Goal: Information Seeking & Learning: Learn about a topic

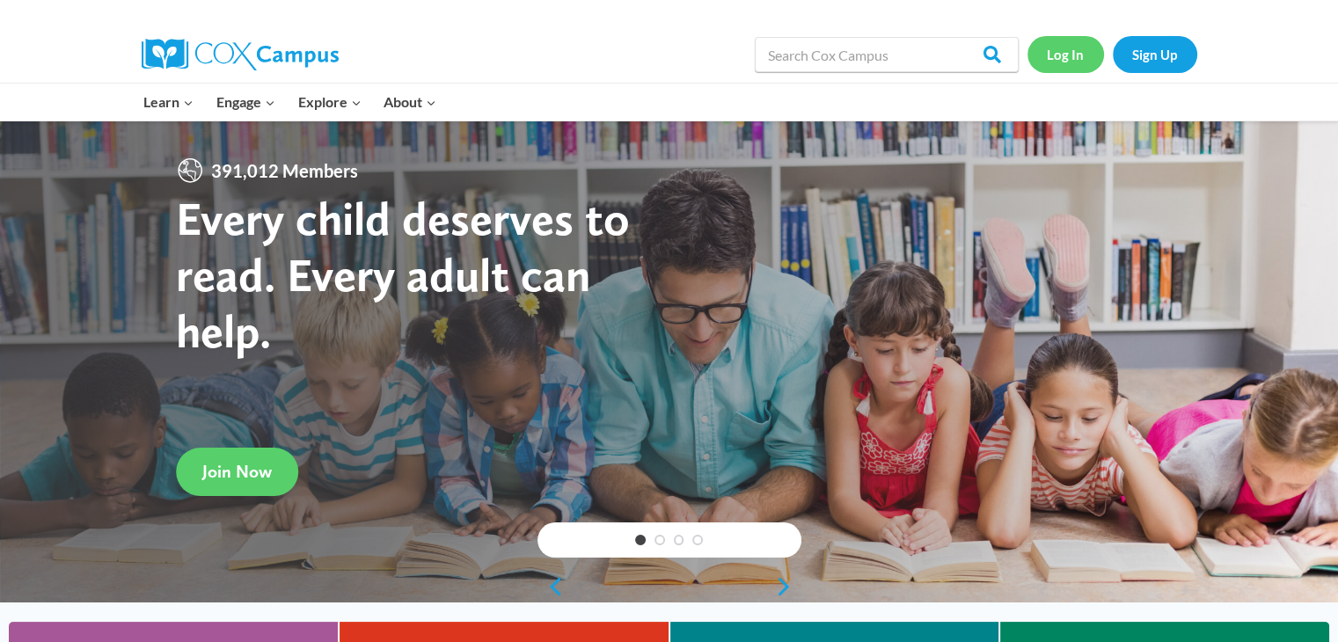
click at [1057, 55] on link "Log In" at bounding box center [1065, 54] width 77 height 36
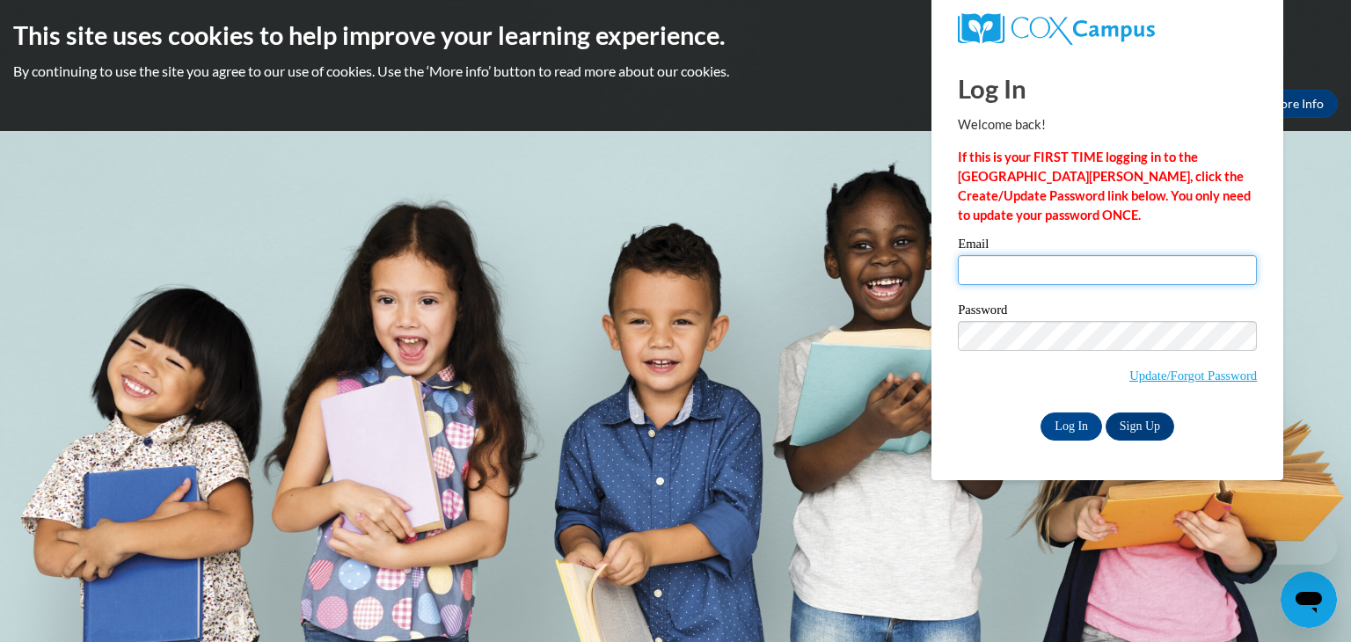
click at [987, 271] on input "Email" at bounding box center [1107, 270] width 299 height 30
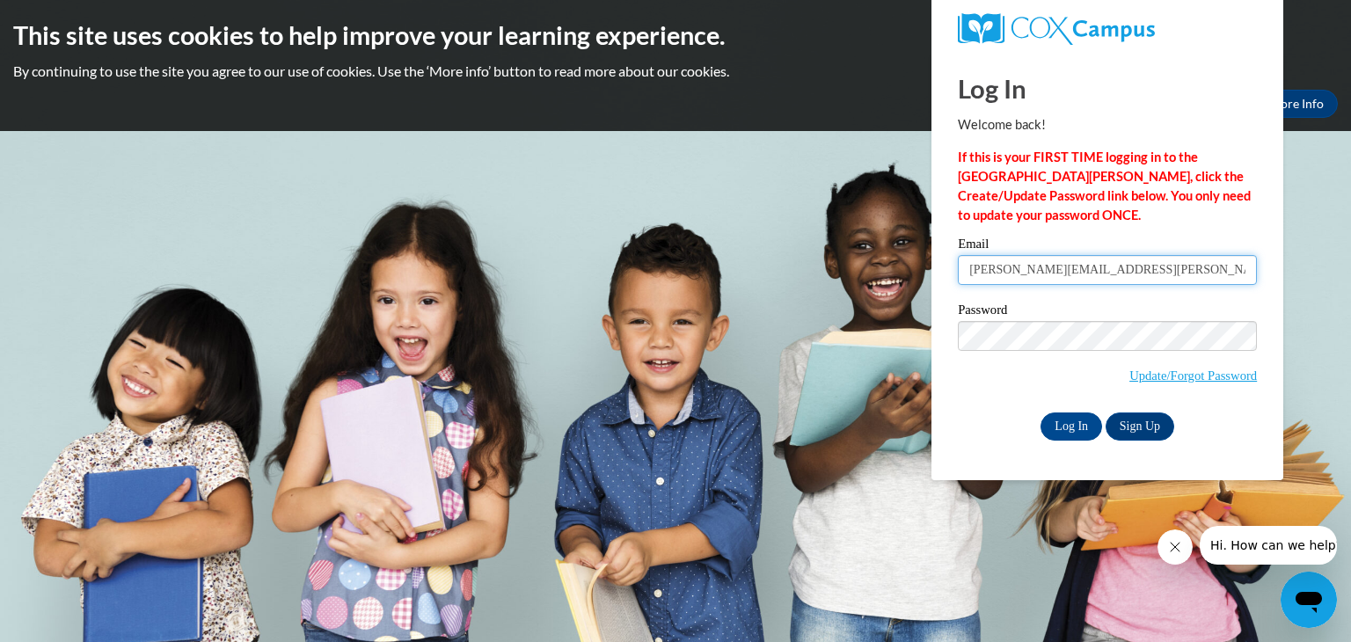
type input "[PERSON_NAME][EMAIL_ADDRESS][PERSON_NAME][DOMAIN_NAME]"
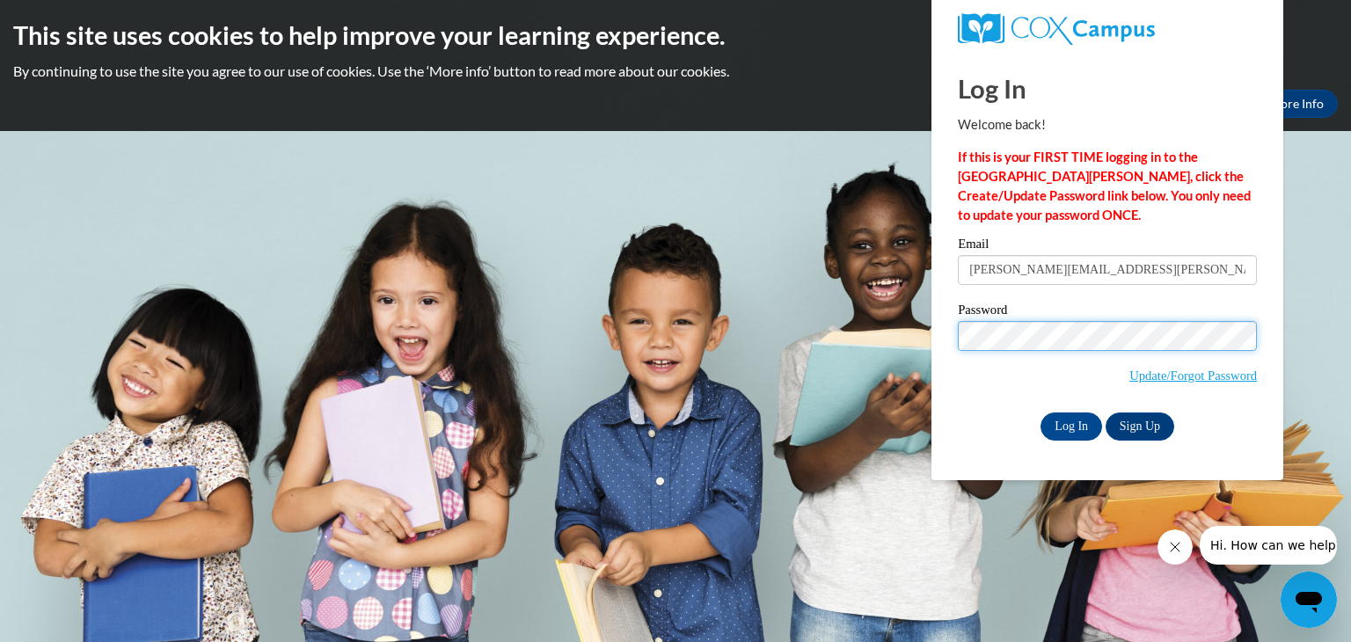
click at [1040, 412] on input "Log In" at bounding box center [1071, 426] width 62 height 28
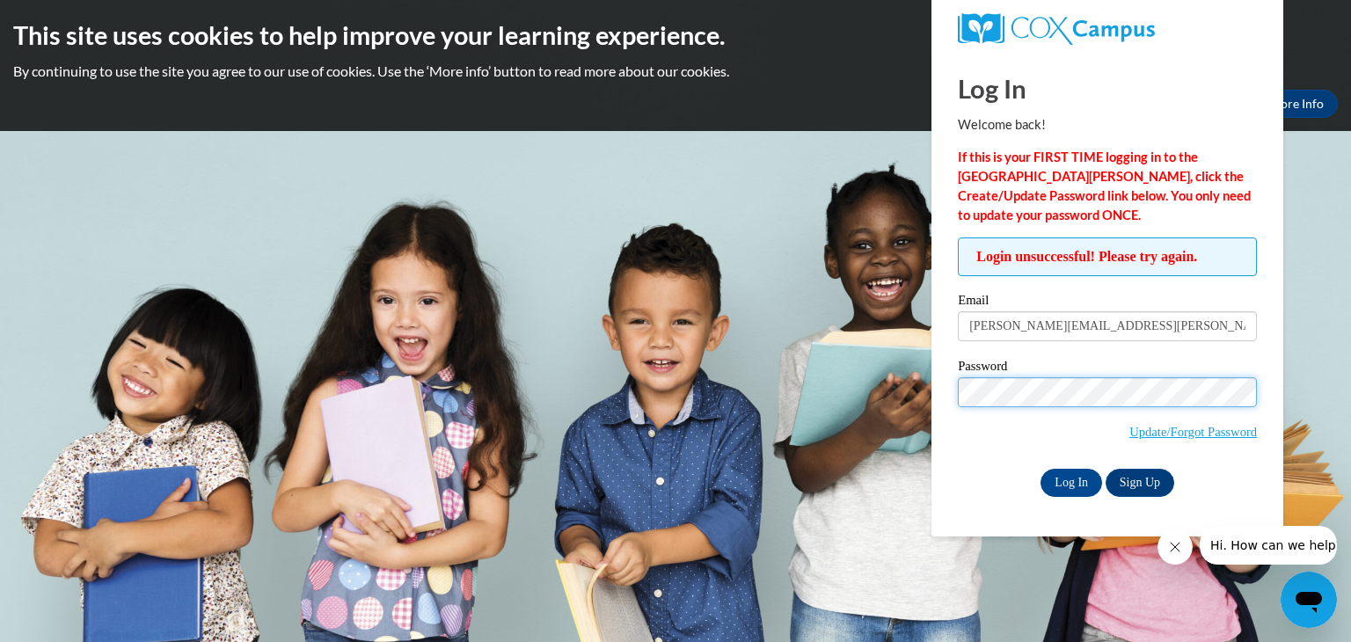
click at [1040, 469] on input "Log In" at bounding box center [1071, 483] width 62 height 28
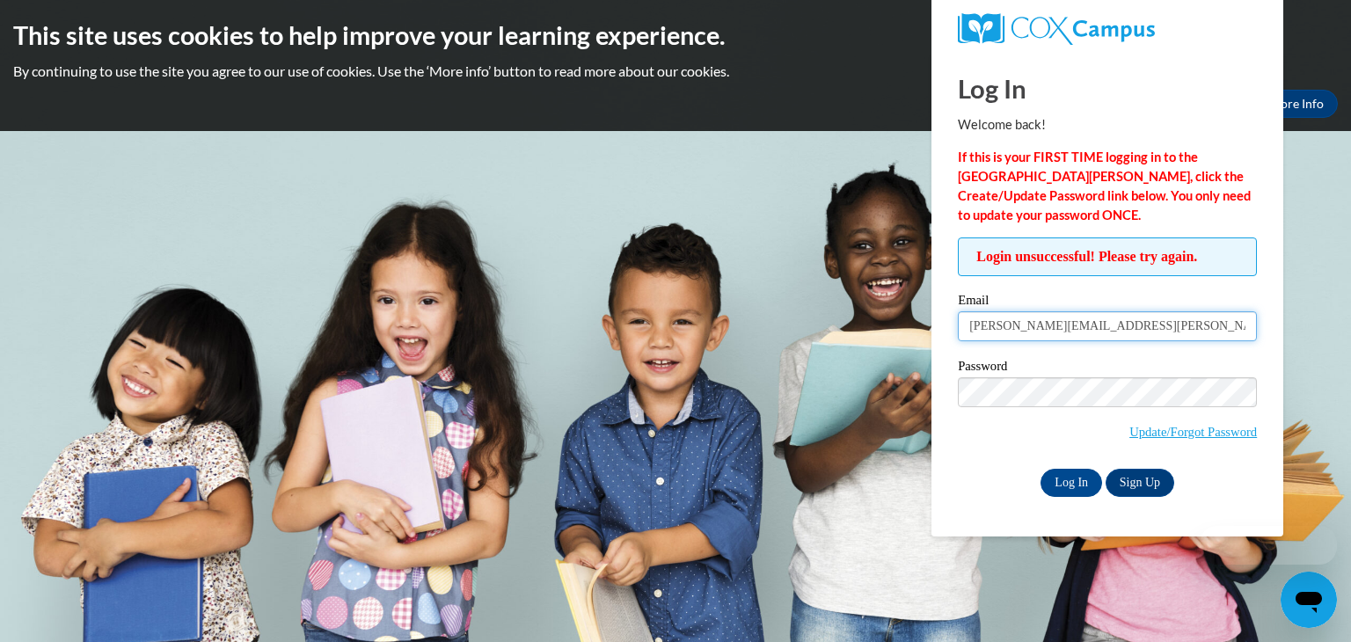
click at [1180, 317] on input "[PERSON_NAME][EMAIL_ADDRESS][PERSON_NAME][DOMAIN_NAME]" at bounding box center [1107, 326] width 299 height 30
drag, startPoint x: 1205, startPoint y: 330, endPoint x: 310, endPoint y: 280, distance: 895.8
click at [310, 280] on body "This site uses cookies to help improve your learning experience. By continuing …" at bounding box center [675, 321] width 1351 height 642
type input "N"
type input "LateshaNThomas@gmail.com"
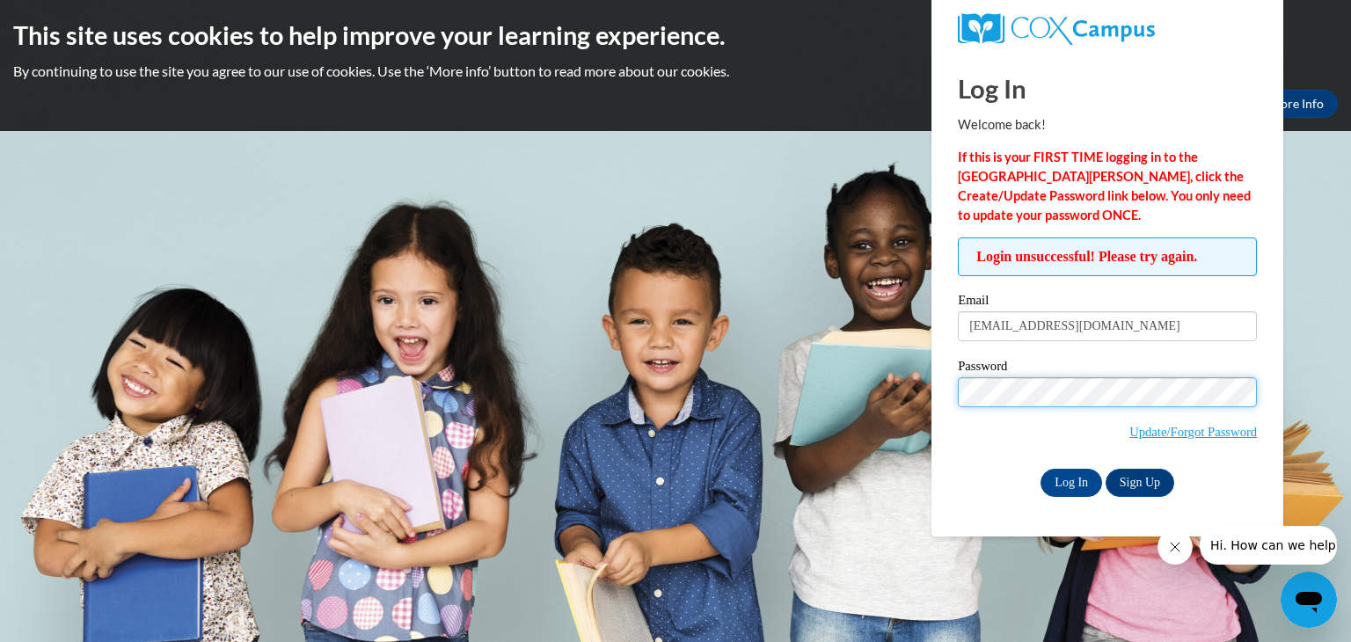
click at [1040, 469] on input "Log In" at bounding box center [1071, 483] width 62 height 28
click at [1060, 405] on span "Update/Forgot Password" at bounding box center [1107, 413] width 299 height 73
click at [1040, 469] on input "Log In" at bounding box center [1071, 483] width 62 height 28
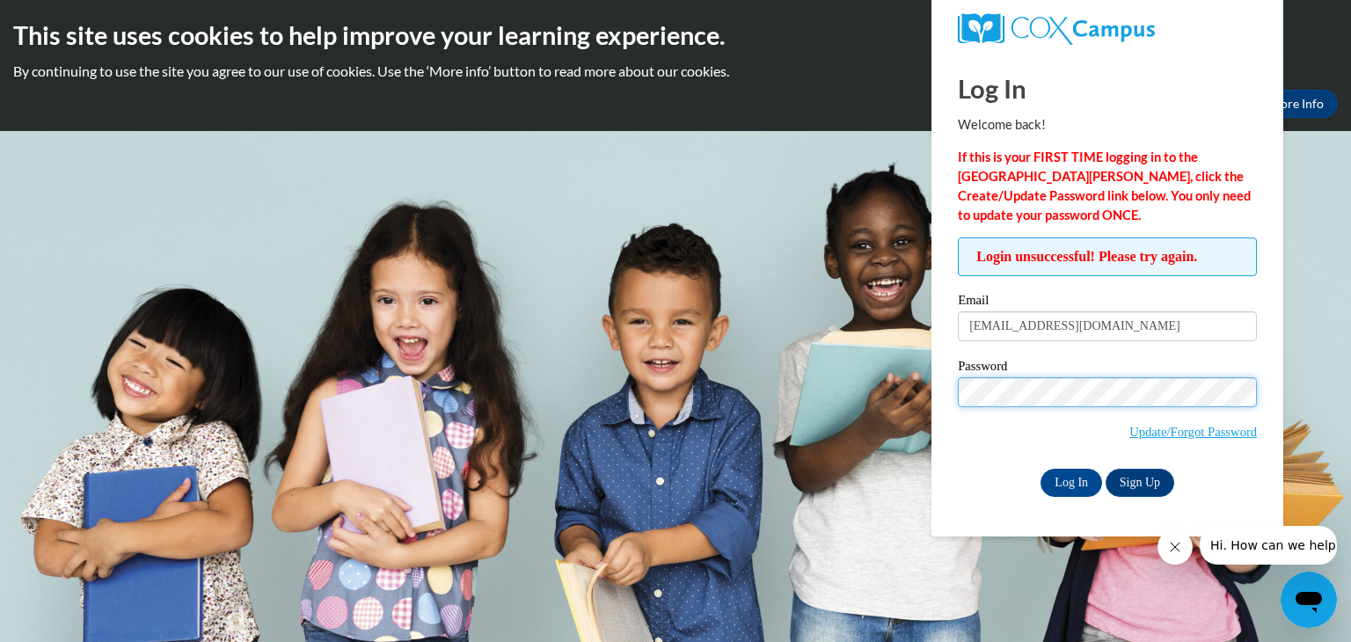
click at [1040, 469] on input "Log In" at bounding box center [1071, 483] width 62 height 28
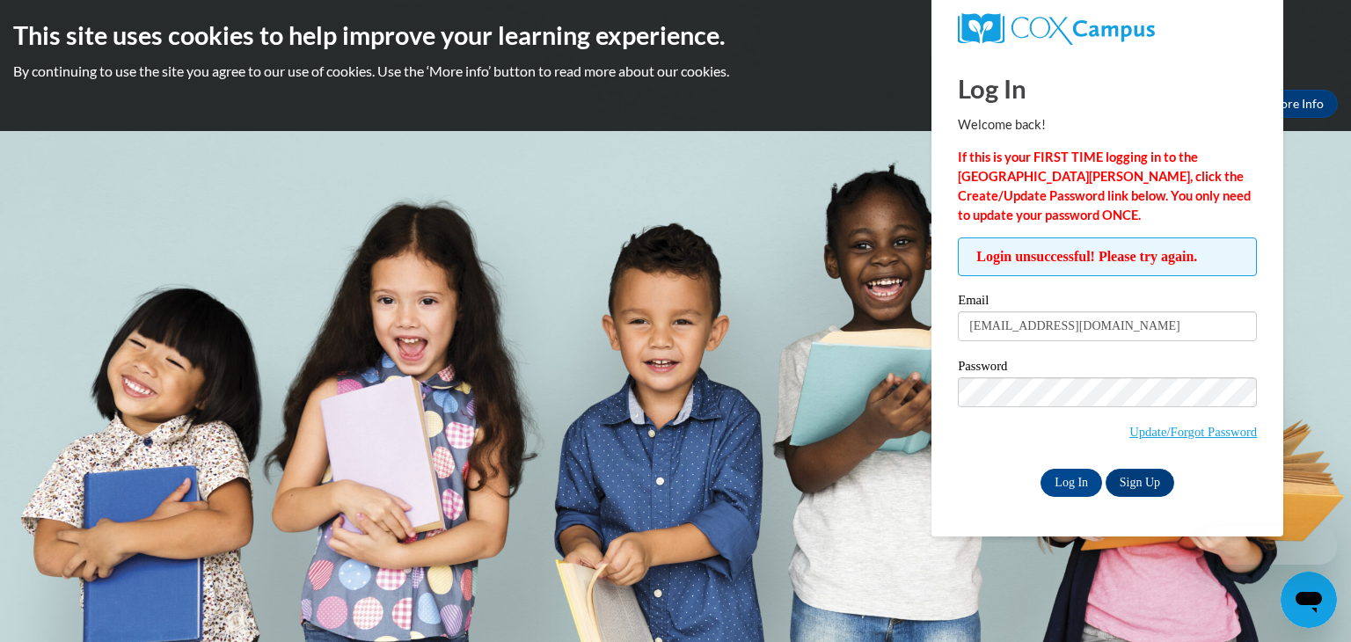
click at [1055, 407] on span "Update/Forgot Password" at bounding box center [1107, 413] width 299 height 73
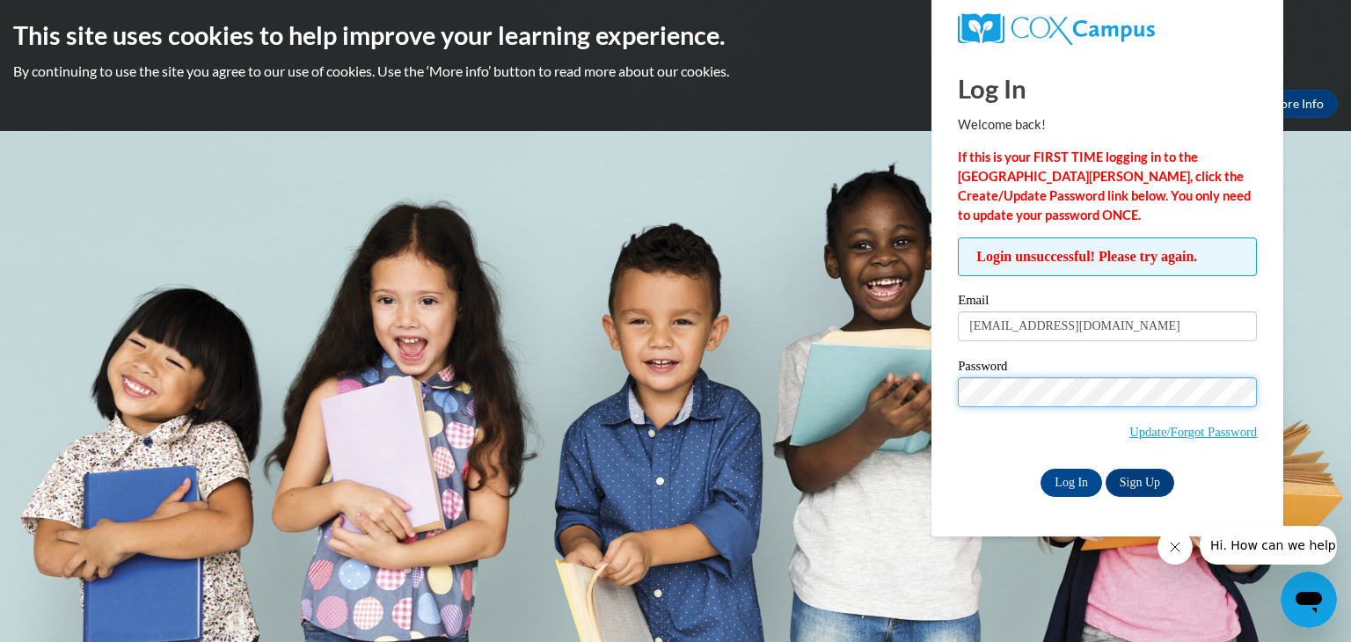
click at [1040, 469] on input "Log In" at bounding box center [1071, 483] width 62 height 28
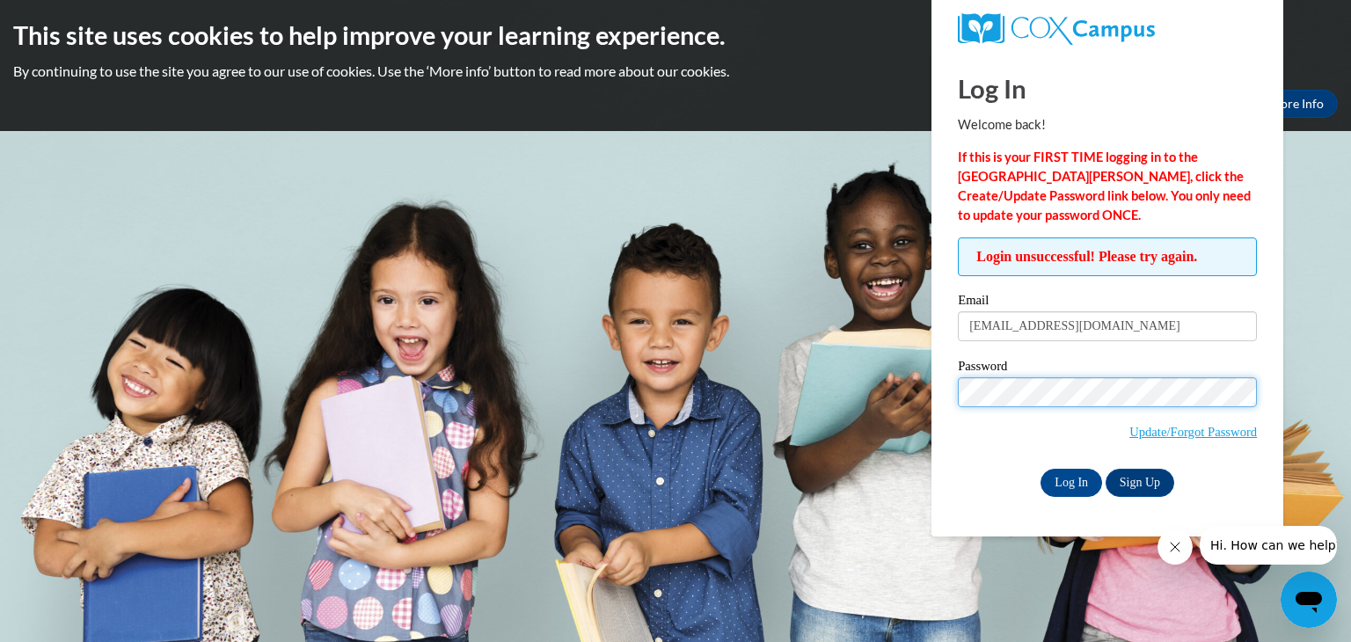
click at [1040, 469] on input "Log In" at bounding box center [1071, 483] width 62 height 28
click at [1203, 429] on link "Update/Forgot Password" at bounding box center [1193, 432] width 128 height 14
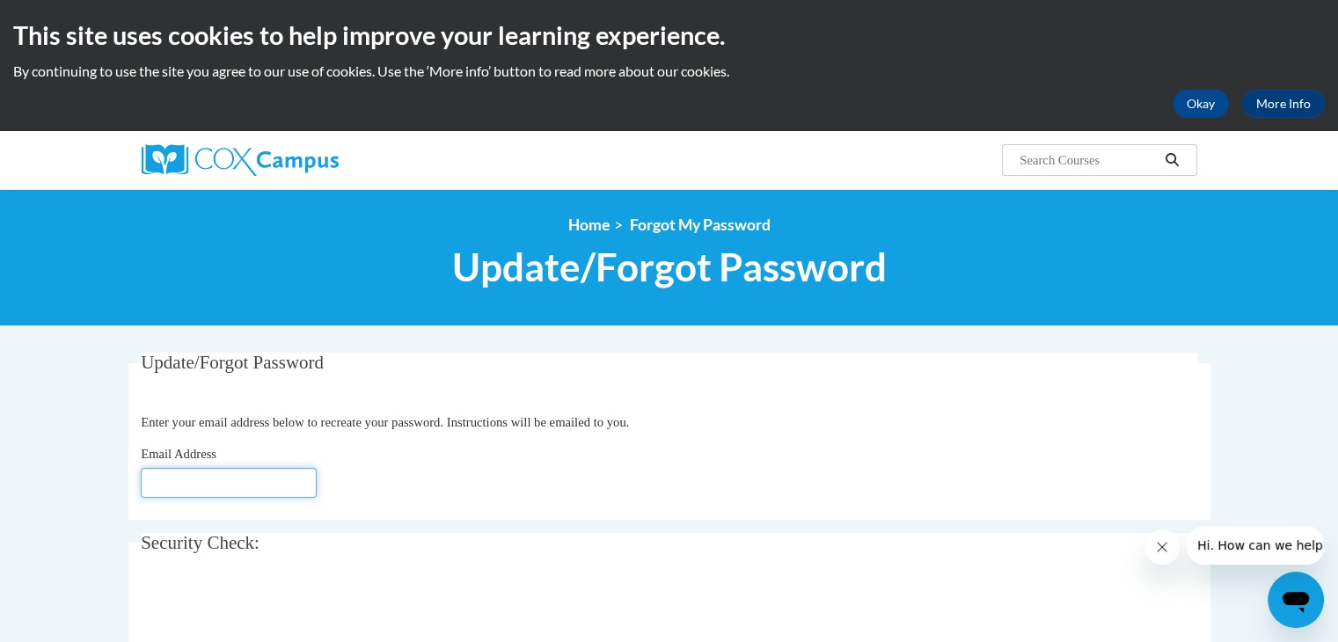
click at [244, 489] on input "Email Address" at bounding box center [229, 483] width 176 height 30
type input "[EMAIL_ADDRESS][DOMAIN_NAME]"
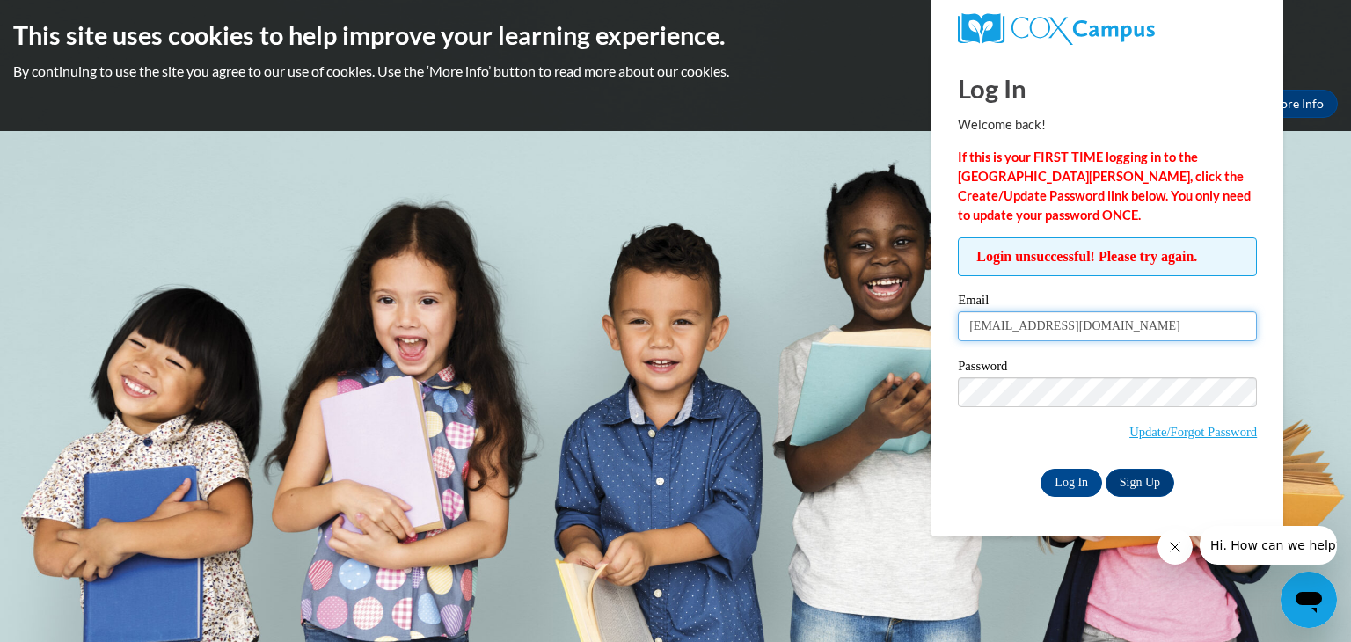
drag, startPoint x: 1177, startPoint y: 337, endPoint x: 514, endPoint y: 329, distance: 663.2
click at [514, 329] on body "This site uses cookies to help improve your learning experience. By continuing …" at bounding box center [675, 321] width 1351 height 642
drag, startPoint x: 1174, startPoint y: 325, endPoint x: 247, endPoint y: 353, distance: 927.4
click at [247, 353] on body "This site uses cookies to help improve your learning experience. By continuing …" at bounding box center [675, 321] width 1351 height 642
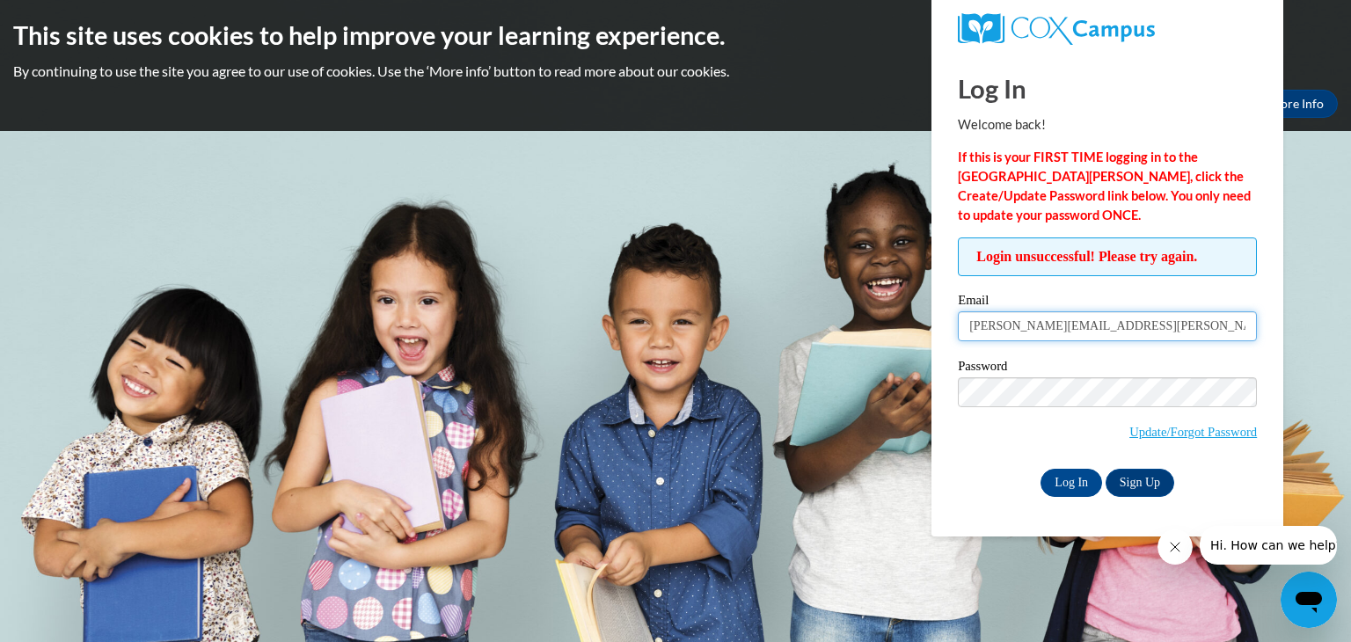
type input "Latesha.Thomas@utopianacademy.com"
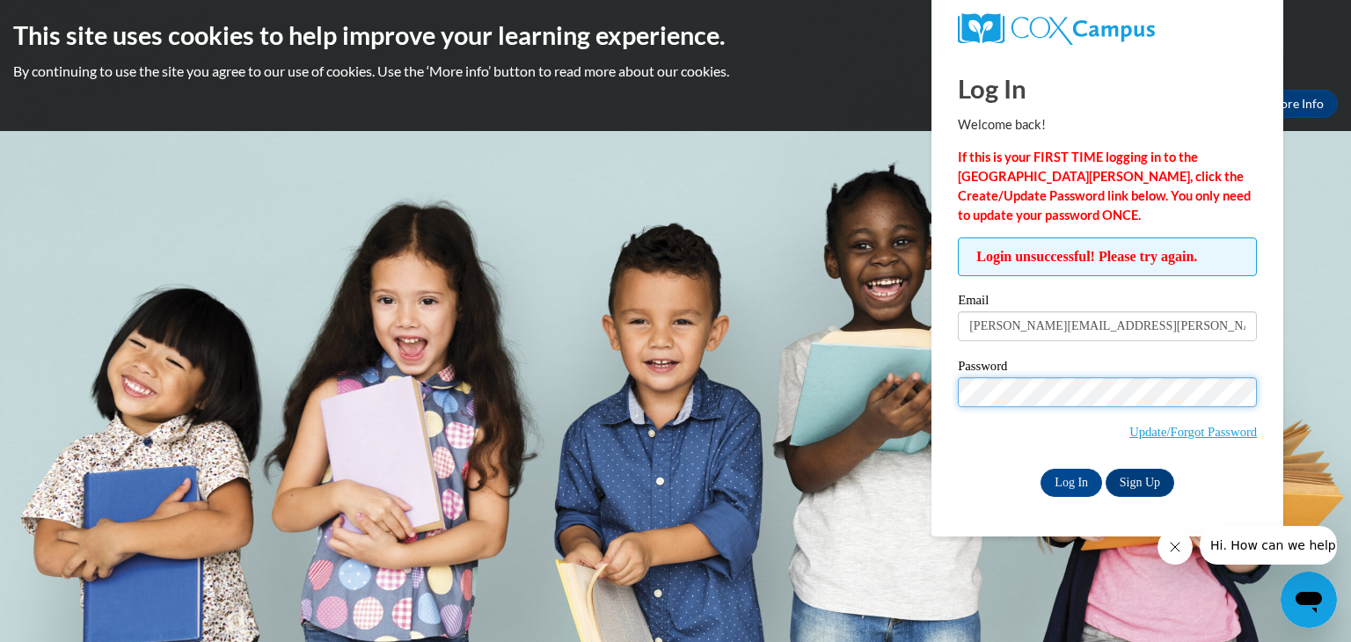
click at [1040, 469] on input "Log In" at bounding box center [1071, 483] width 62 height 28
click at [1062, 480] on input "Log In" at bounding box center [1071, 483] width 62 height 28
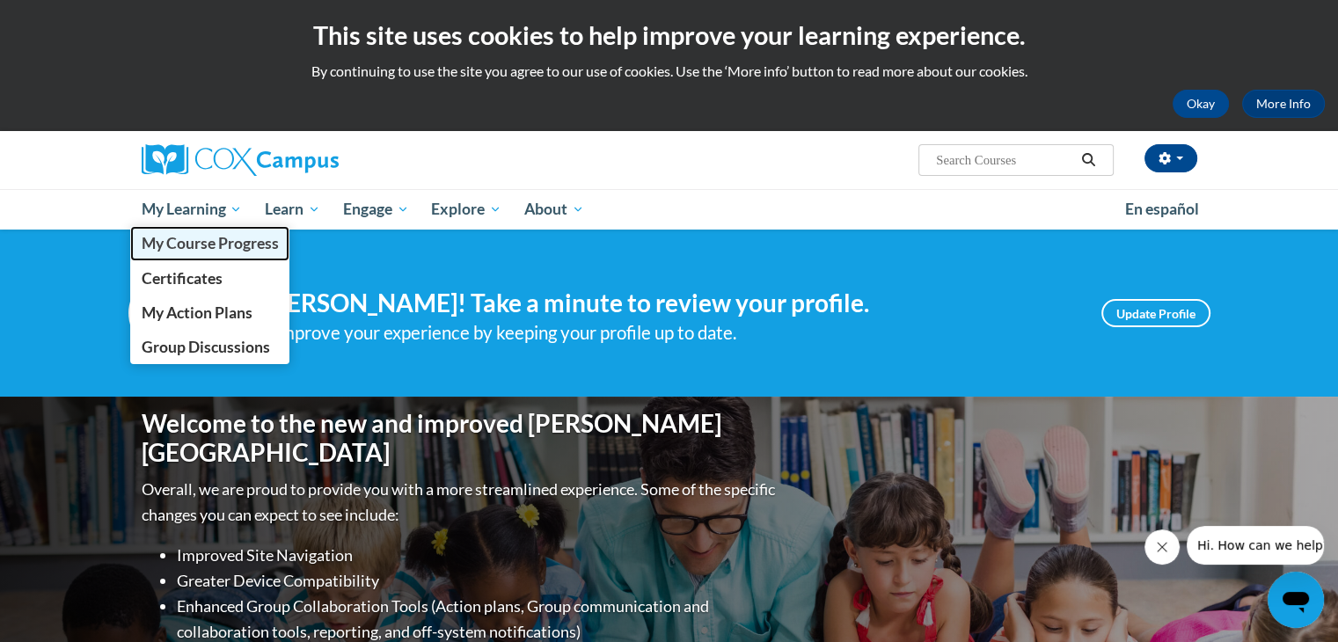
click at [220, 238] on span "My Course Progress" at bounding box center [209, 243] width 137 height 18
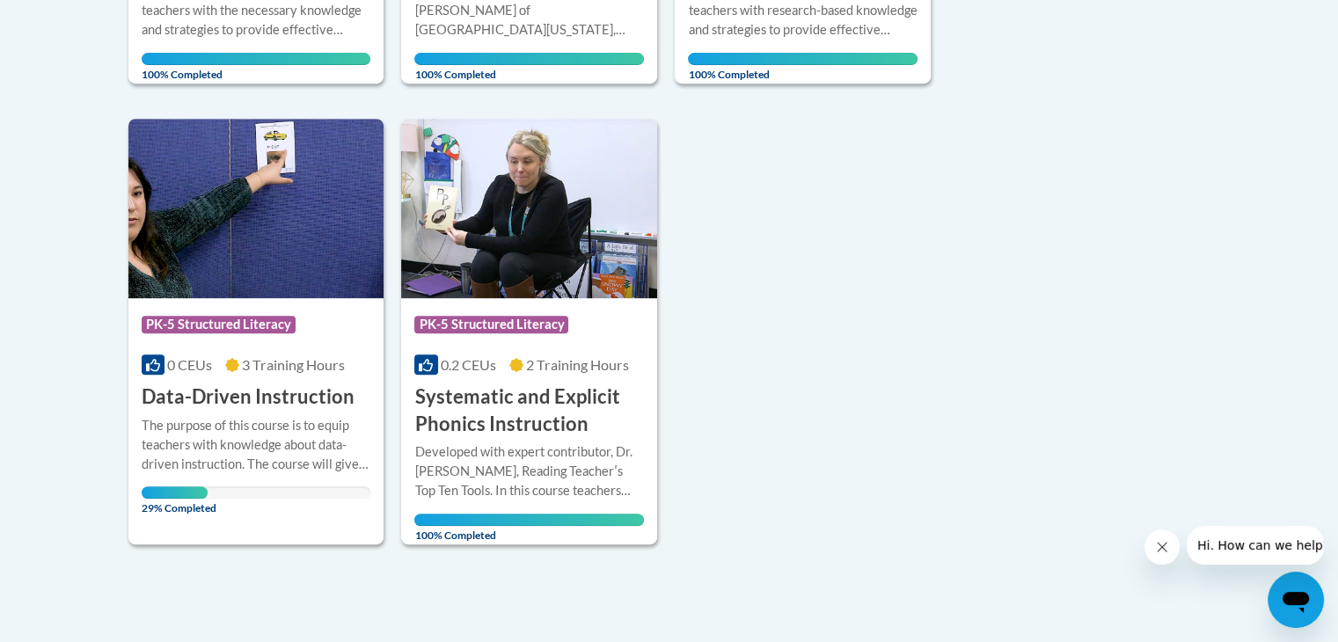
scroll to position [801, 0]
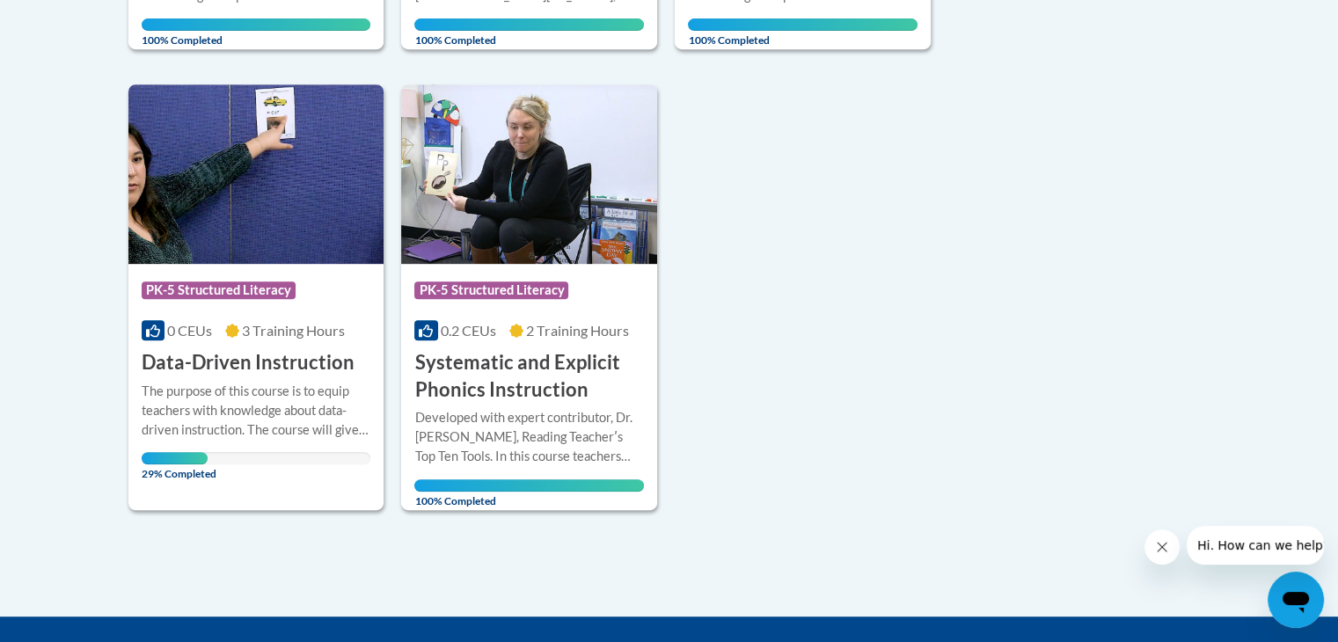
click at [113, 375] on body "This site uses cookies to help improve your learning experience. By continuing …" at bounding box center [669, 53] width 1338 height 1708
click at [247, 367] on h3 "Data-Driven Instruction" at bounding box center [248, 362] width 213 height 27
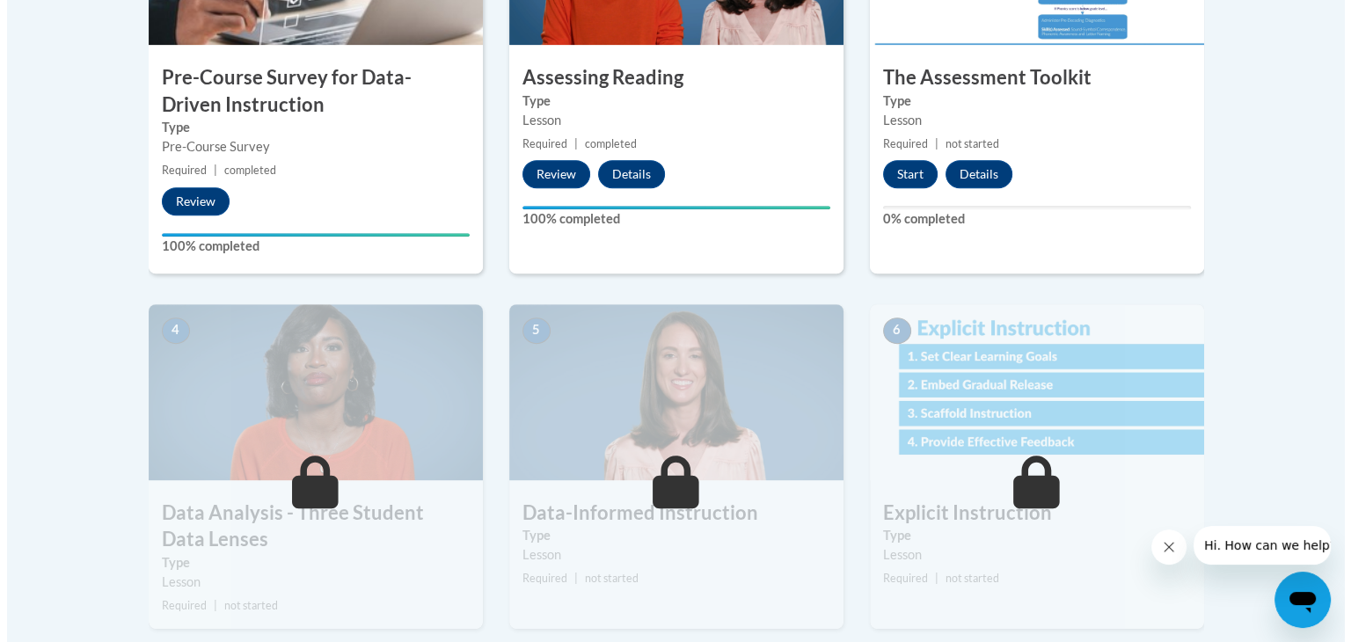
scroll to position [753, 0]
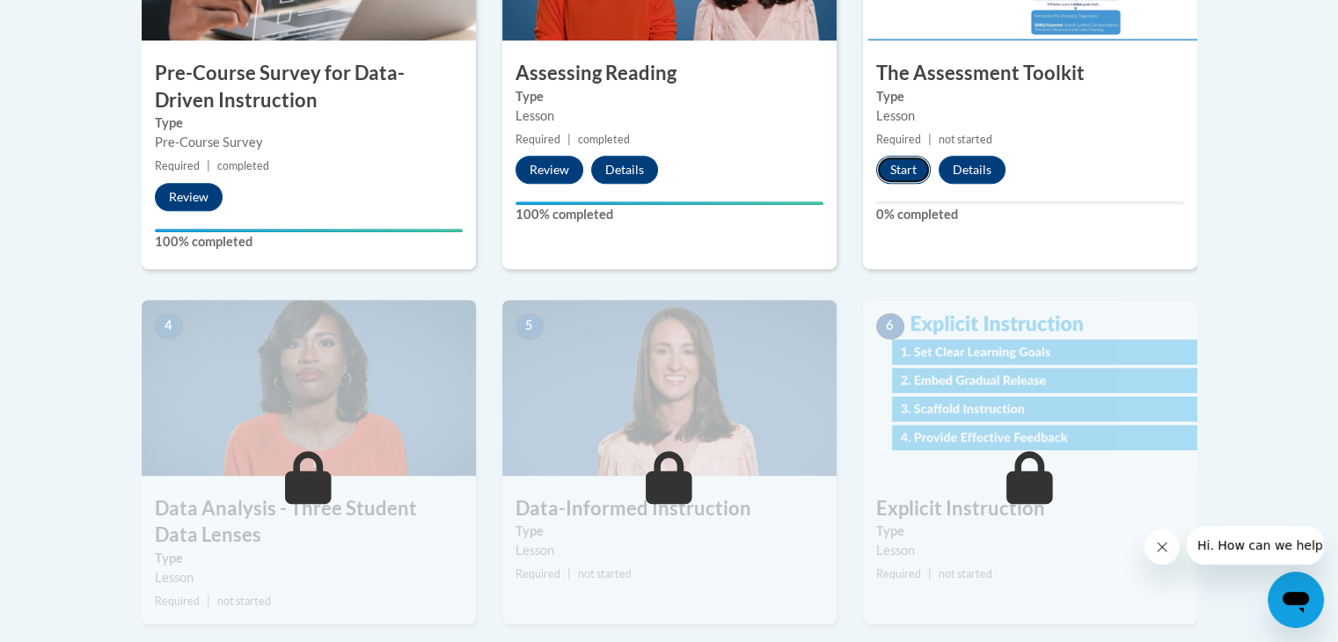
click at [904, 177] on button "Start" at bounding box center [903, 170] width 55 height 28
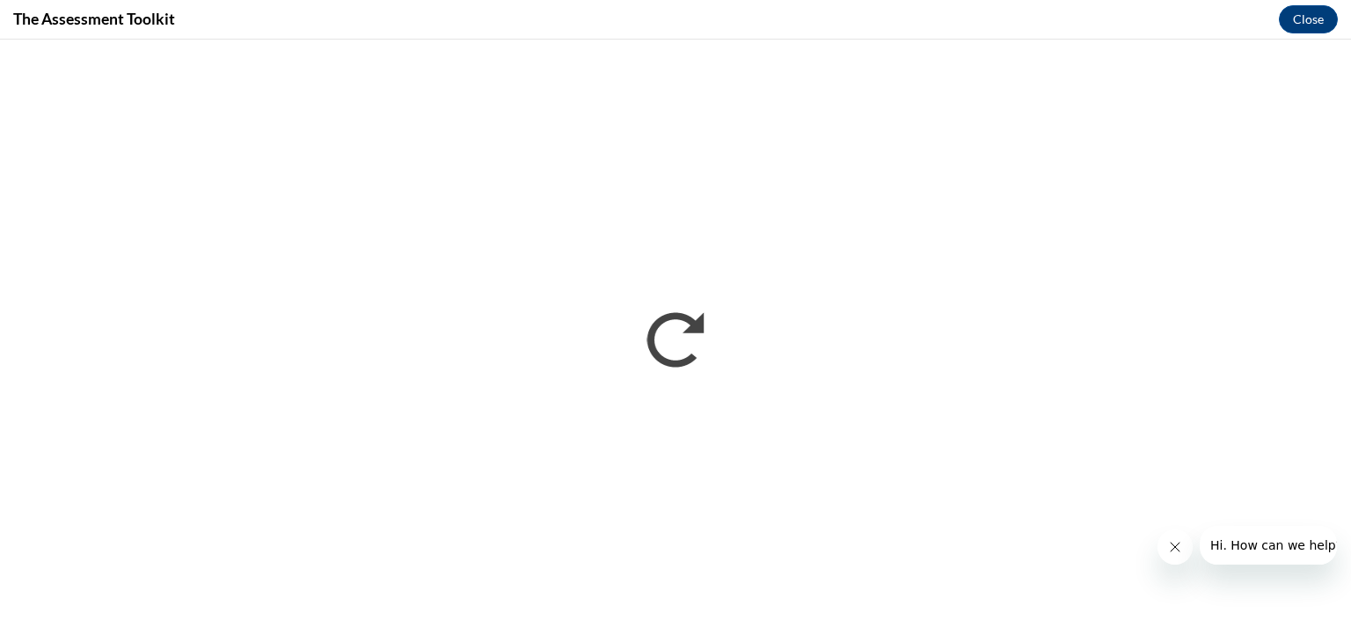
scroll to position [0, 0]
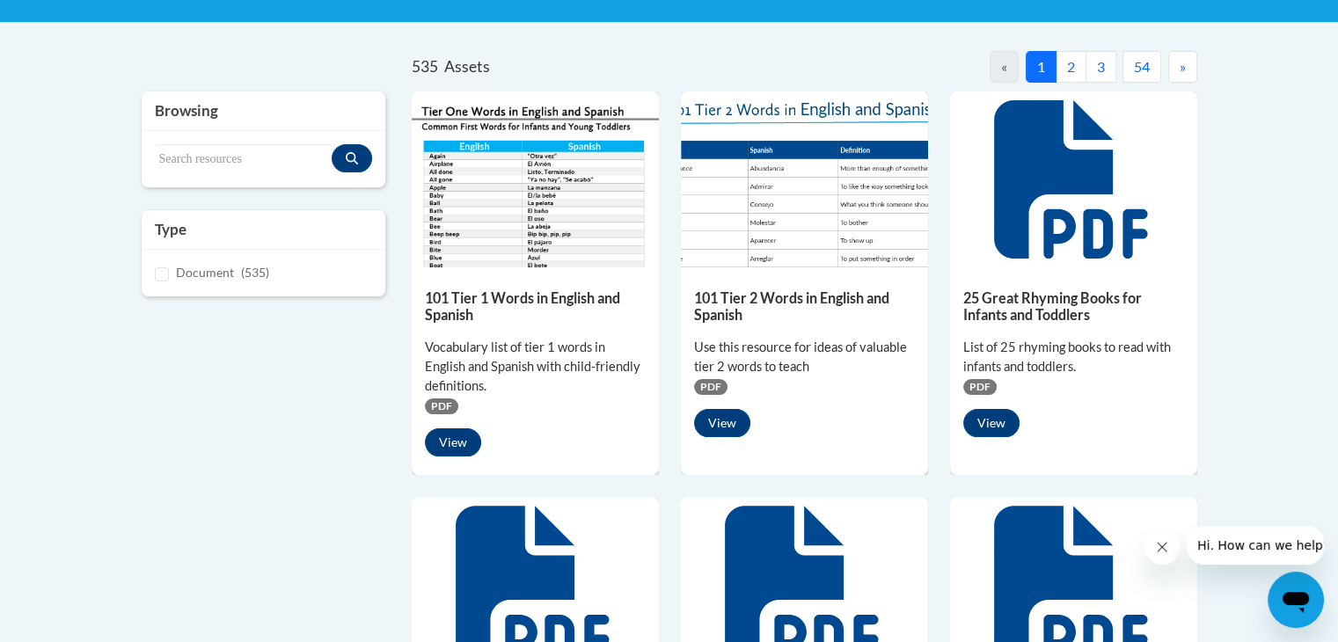
scroll to position [349, 0]
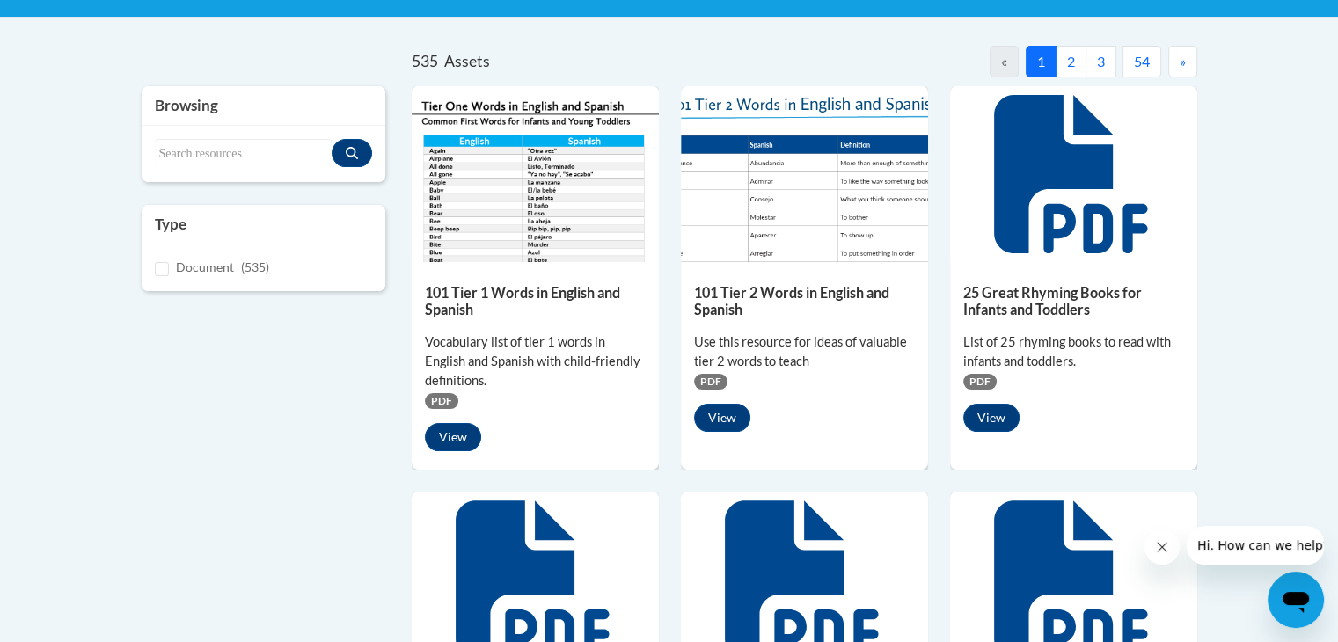
click at [452, 416] on div "101 Tier 1 Words in English and Spanish Vocabulary list of tier 1 words in Engl…" at bounding box center [535, 363] width 247 height 202
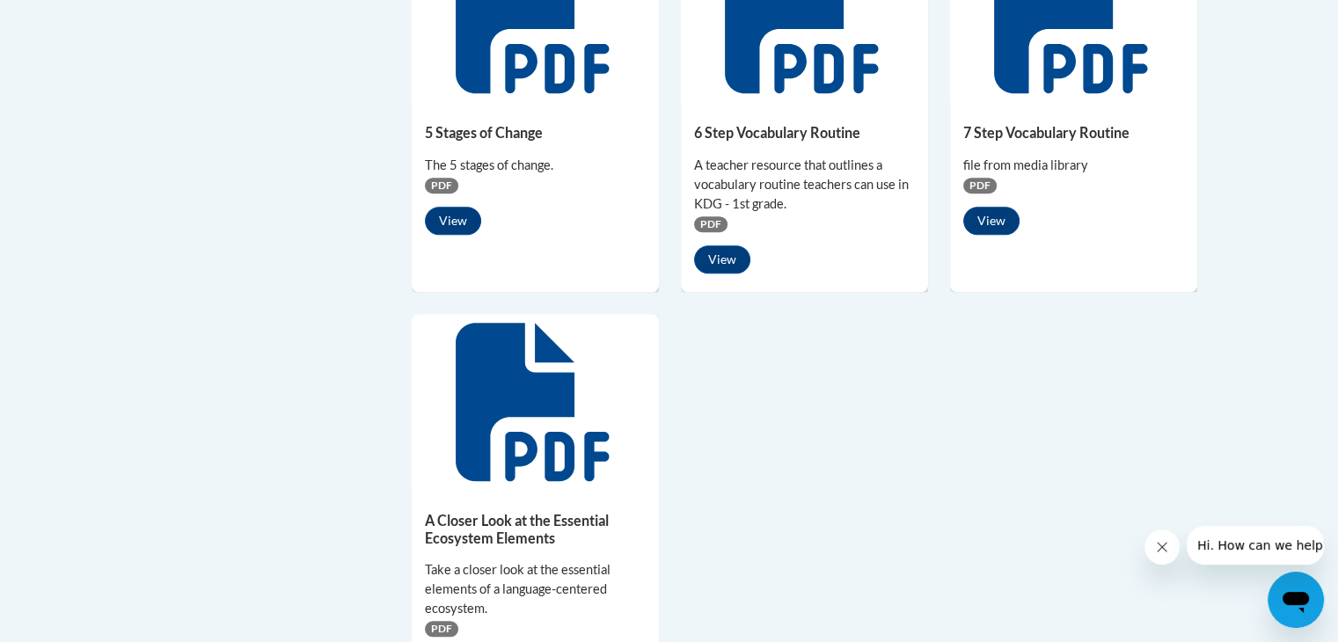
scroll to position [1323, 0]
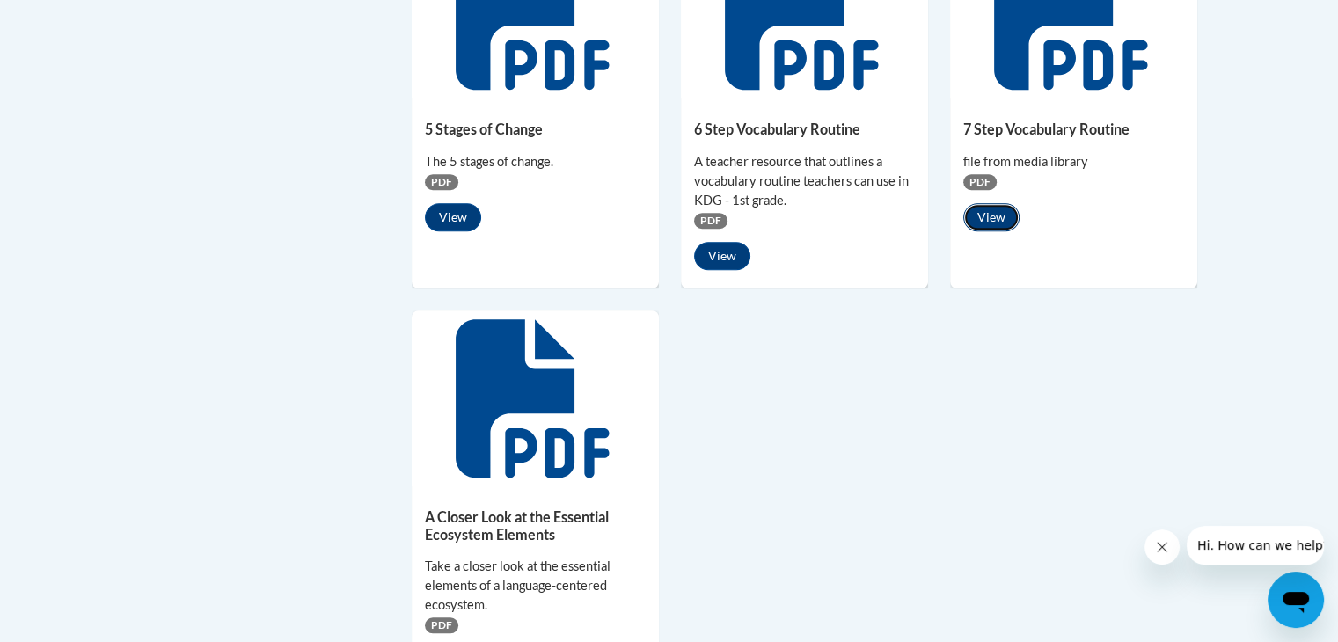
click at [990, 213] on button "View" at bounding box center [991, 217] width 56 height 28
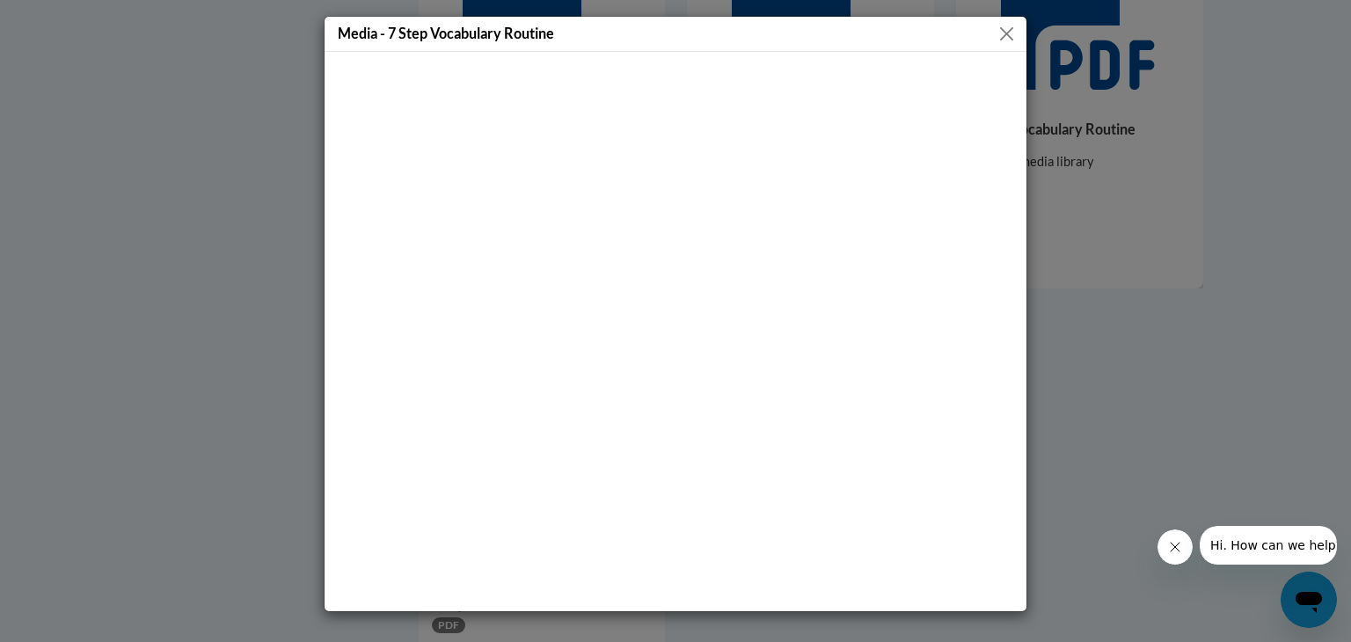
click at [1129, 92] on div "Media - 7 Step Vocabulary Routine" at bounding box center [675, 321] width 1351 height 642
